Goal: Task Accomplishment & Management: Complete application form

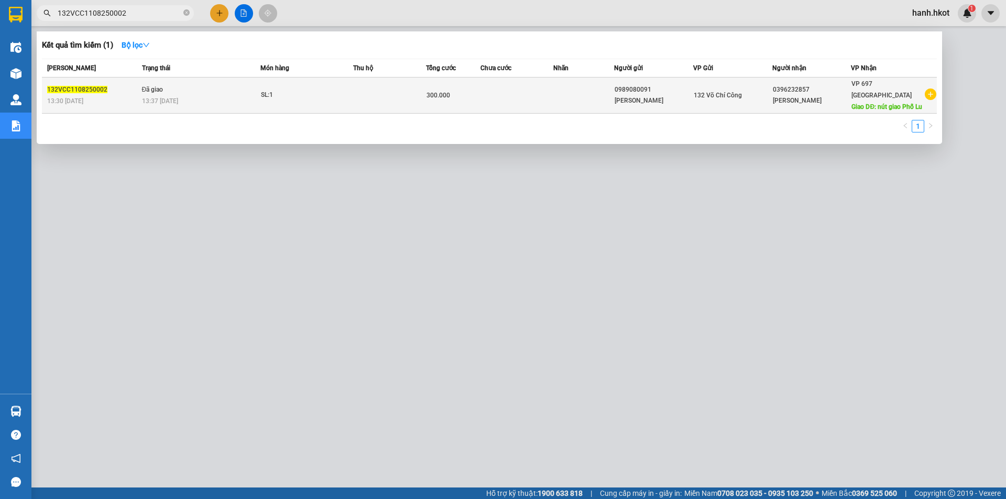
type input "132VCC1108250002"
click at [337, 101] on td "SL: 1" at bounding box center [306, 96] width 92 height 36
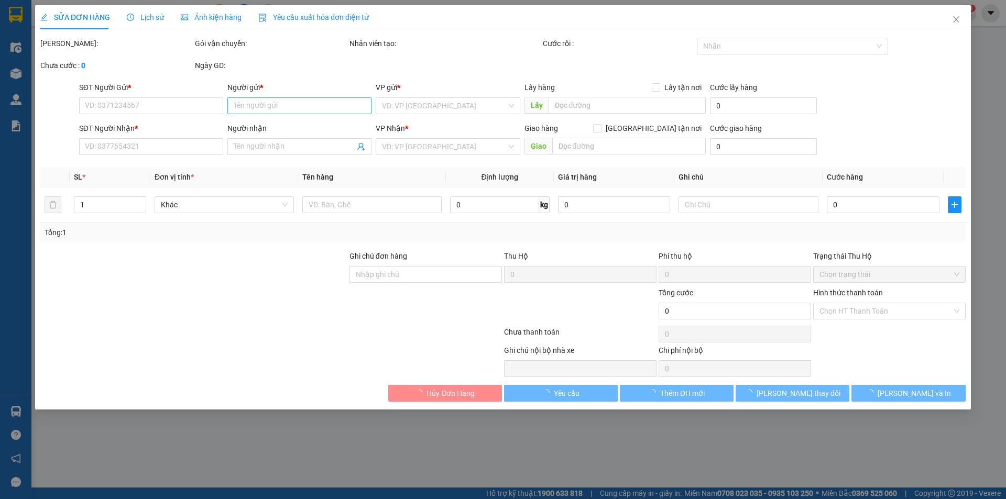
type input "0989080091"
type input "[PERSON_NAME]"
type input "0396232857"
type input "[PERSON_NAME]"
type input "nút giao Phố Lu"
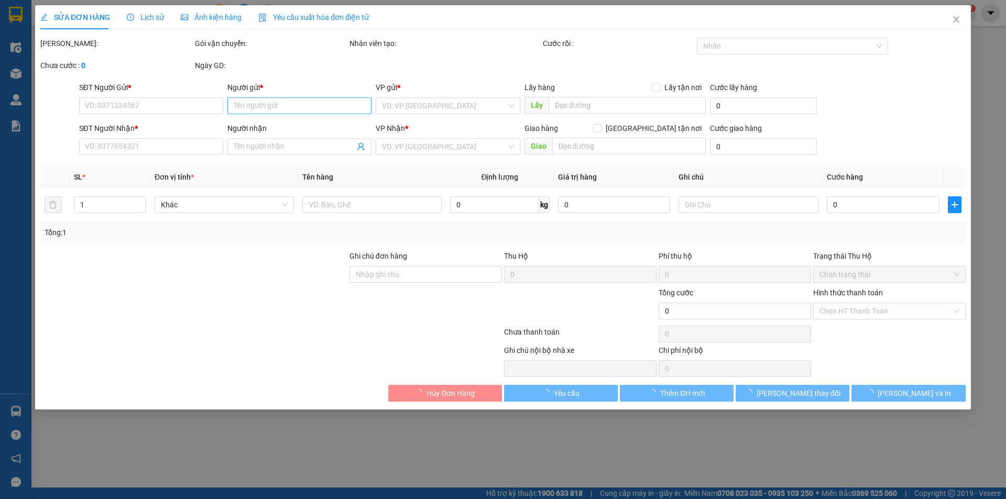
type input "300.000"
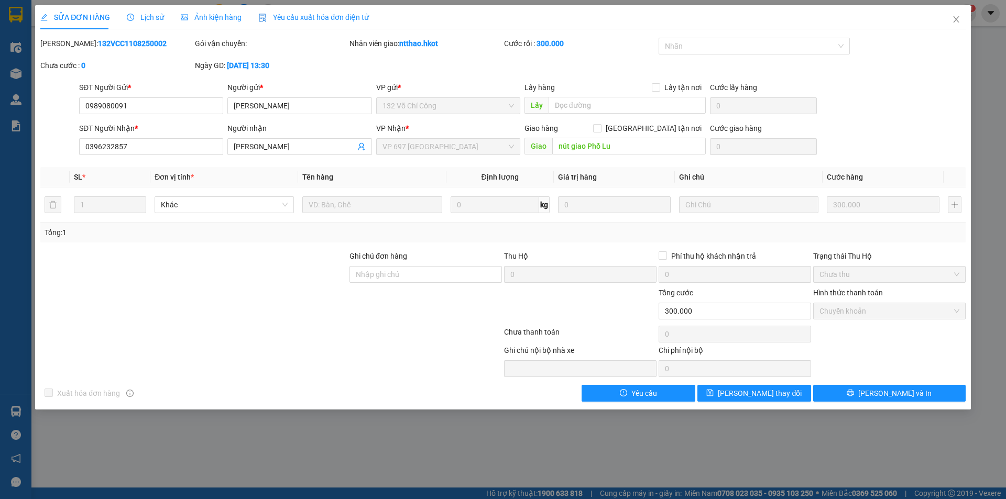
click at [133, 15] on span "Lịch sử" at bounding box center [145, 17] width 37 height 8
